Goal: Find specific page/section: Find specific page/section

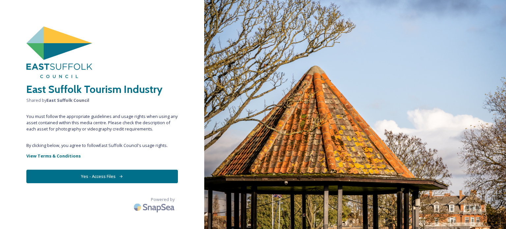
click at [103, 180] on button "Yes - Access Files" at bounding box center [102, 177] width 152 height 14
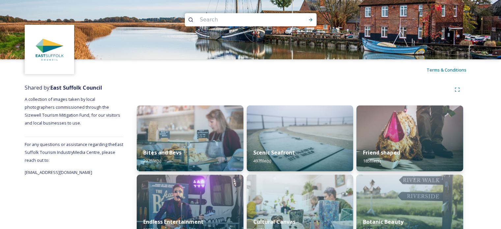
click at [245, 20] on input at bounding box center [242, 20] width 90 height 14
type input "saxmundham"
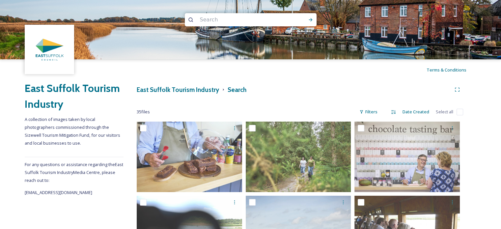
scroll to position [33, 0]
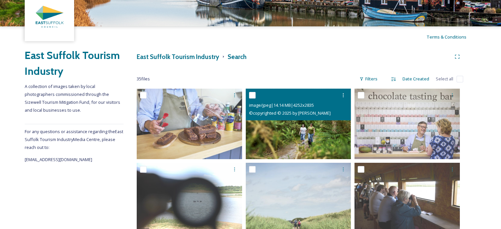
click at [318, 133] on img at bounding box center [298, 124] width 105 height 70
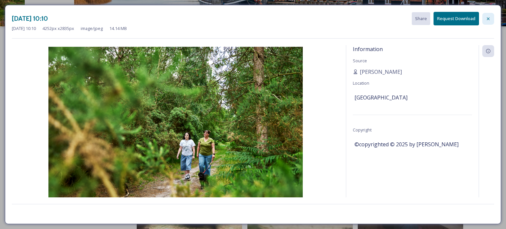
click at [486, 18] on icon at bounding box center [488, 18] width 5 height 5
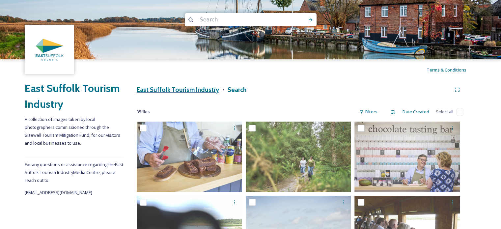
click at [158, 89] on h3 "East Suffolk Tourism Industry" at bounding box center [178, 90] width 82 height 10
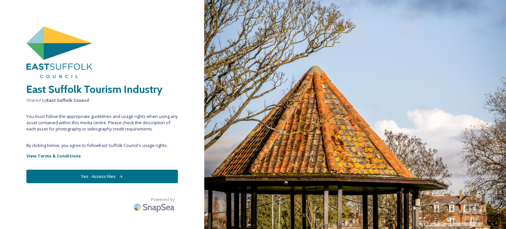
click at [111, 177] on button "Yes - Access Files" at bounding box center [102, 177] width 152 height 14
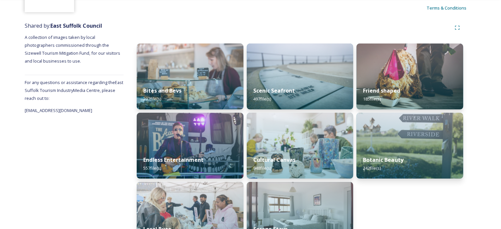
scroll to position [66, 0]
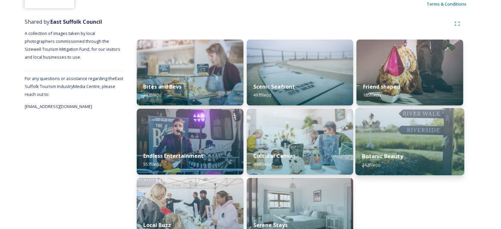
click at [426, 132] on img at bounding box center [410, 141] width 109 height 67
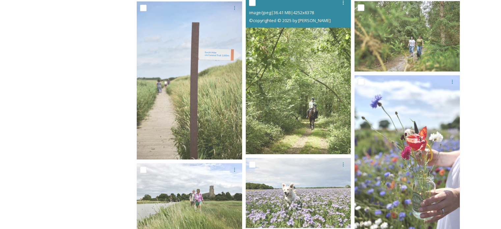
scroll to position [362, 0]
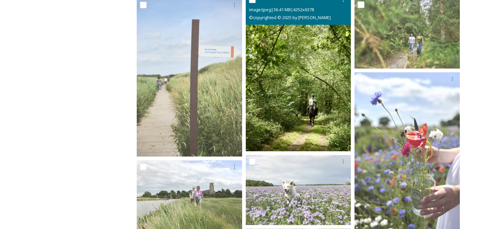
click at [269, 129] on img at bounding box center [298, 72] width 105 height 158
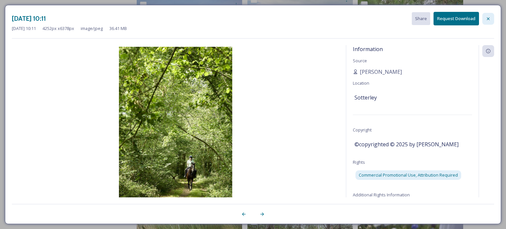
click at [487, 21] on icon at bounding box center [488, 18] width 5 height 5
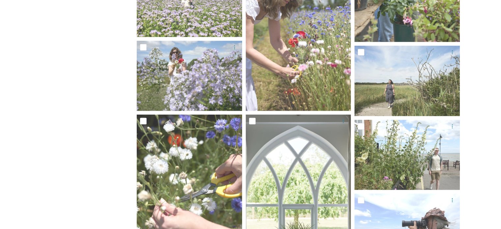
scroll to position [1285, 0]
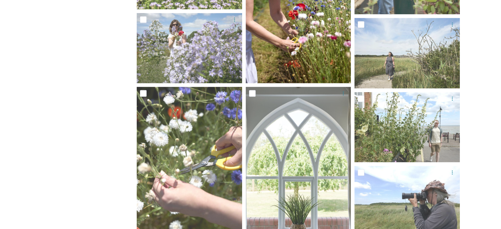
click at [294, 66] on img at bounding box center [298, 4] width 105 height 158
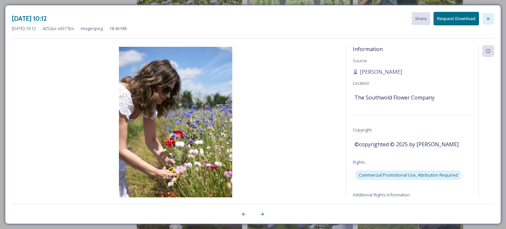
click at [486, 18] on icon at bounding box center [488, 18] width 5 height 5
